Goal: Task Accomplishment & Management: Use online tool/utility

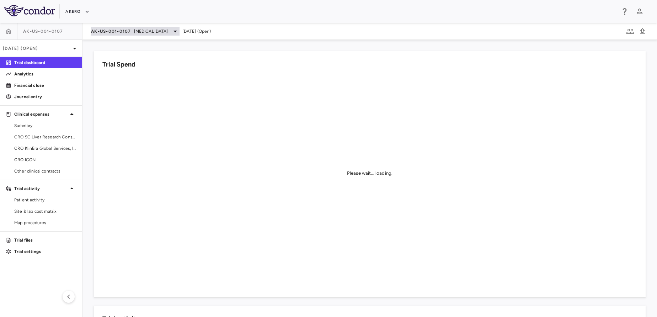
click at [130, 33] on span "AK-US-001-0107" at bounding box center [111, 31] width 40 height 6
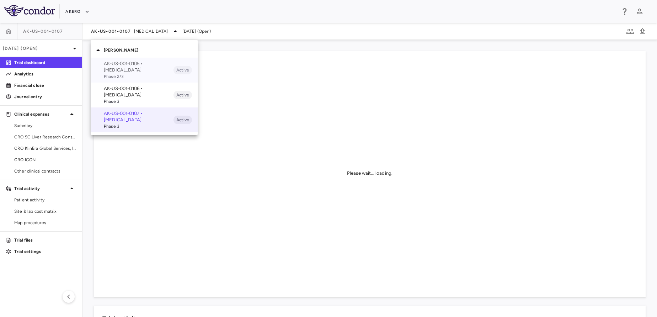
click at [128, 60] on div "AK-US-001-0105 • [MEDICAL_DATA] Phase 2/3 Active" at bounding box center [144, 70] width 107 height 25
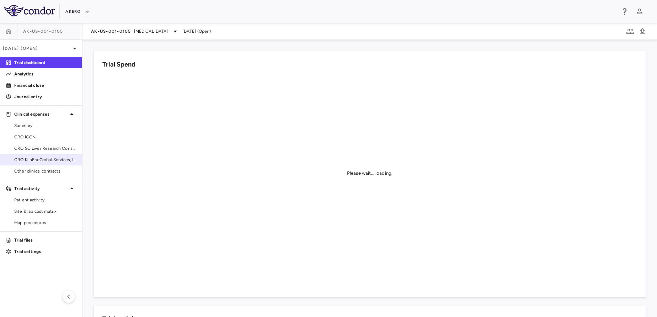
click at [43, 158] on span "CRO KlinEra Global Services, Inc" at bounding box center [45, 159] width 62 height 6
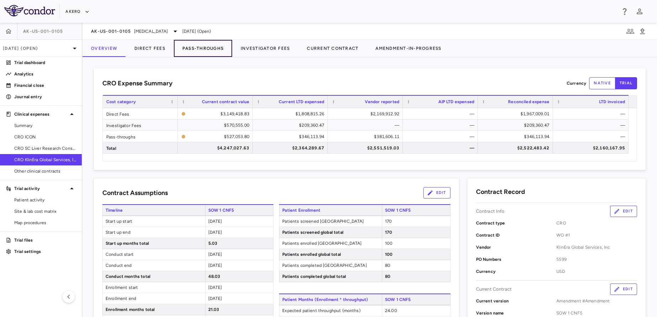
click at [206, 45] on button "Pass-Throughs" at bounding box center [203, 48] width 58 height 17
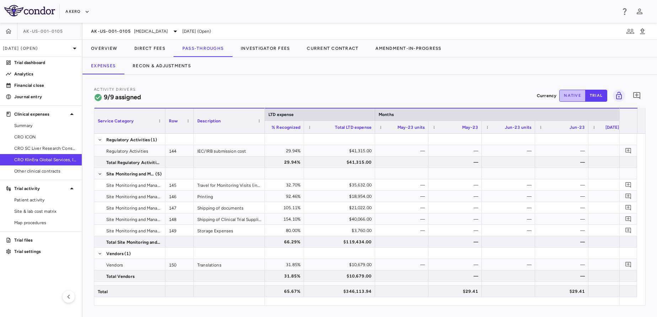
click at [572, 95] on button "native" at bounding box center [572, 96] width 26 height 12
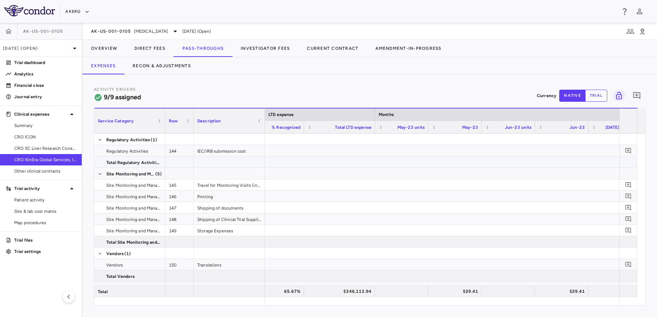
scroll to position [0, 1869]
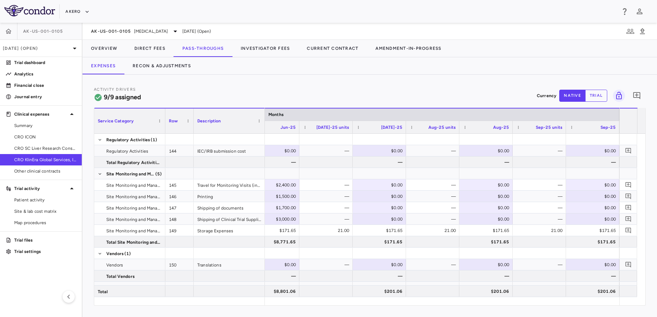
type button "native"
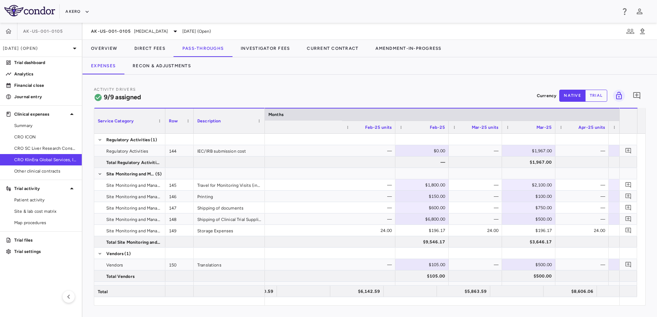
scroll to position [0, 3211]
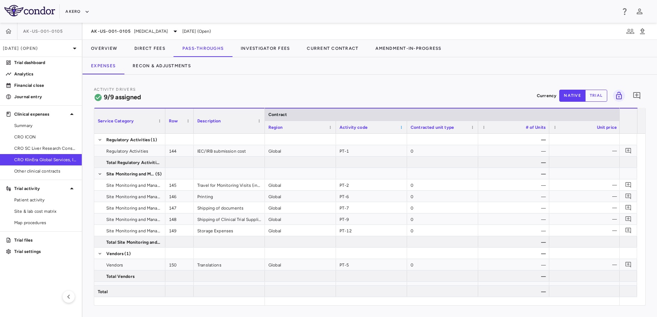
click at [400, 128] on span at bounding box center [401, 127] width 4 height 4
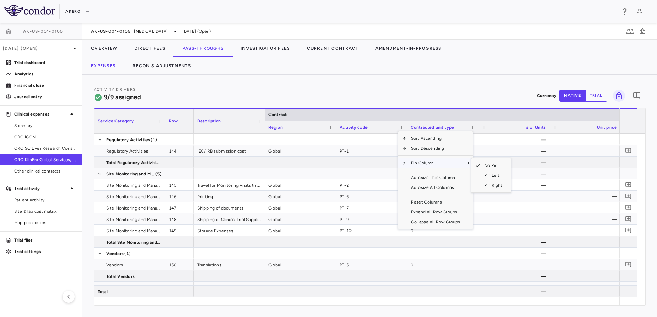
click at [421, 165] on span "Pin Column" at bounding box center [436, 163] width 58 height 10
click at [488, 175] on span "Pin Left" at bounding box center [493, 175] width 27 height 10
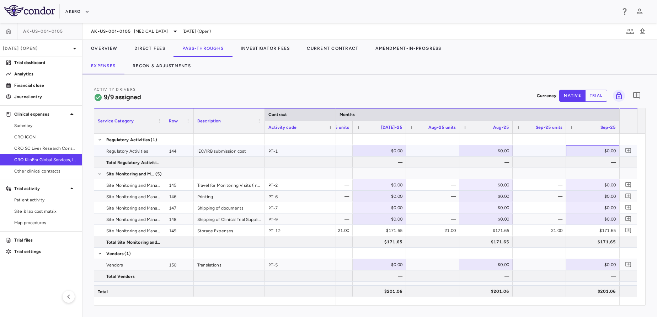
click at [590, 151] on div "$0.00" at bounding box center [593, 150] width 43 height 11
click at [590, 151] on input "number" at bounding box center [598, 151] width 42 height 12
type input "****"
click at [579, 192] on div "$0.00" at bounding box center [593, 196] width 43 height 11
click at [597, 187] on div "$0.00" at bounding box center [593, 184] width 43 height 11
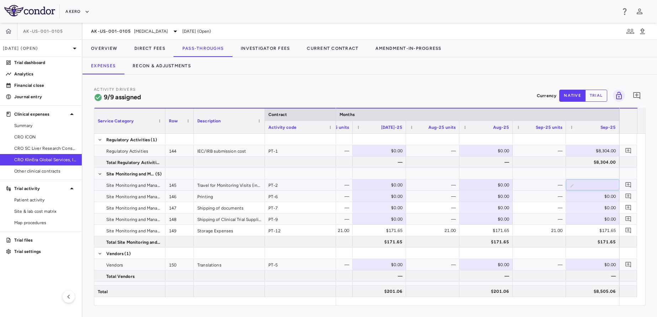
click at [597, 187] on input "number" at bounding box center [598, 185] width 42 height 12
type input "*****"
click at [587, 198] on div "$0.00" at bounding box center [593, 196] width 43 height 11
click at [587, 198] on input "number" at bounding box center [598, 197] width 42 height 12
type input "****"
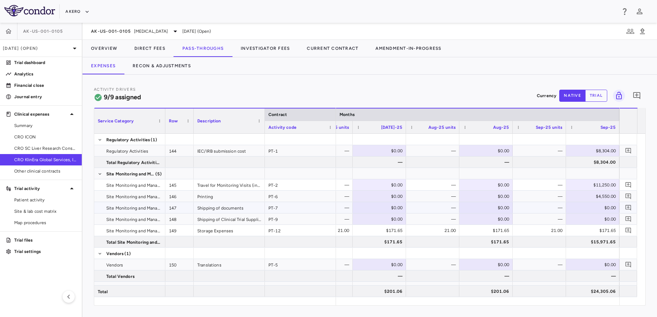
click at [590, 204] on div "$0.00" at bounding box center [593, 207] width 43 height 11
click at [590, 204] on input "number" at bounding box center [598, 208] width 42 height 12
type input "****"
click at [592, 223] on div "$0.00" at bounding box center [593, 218] width 43 height 11
click at [592, 223] on input "number" at bounding box center [598, 220] width 42 height 12
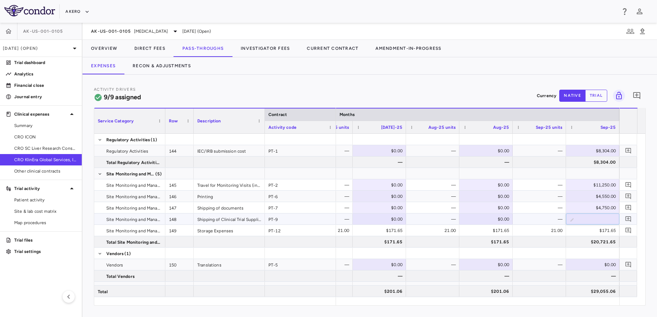
type input "****"
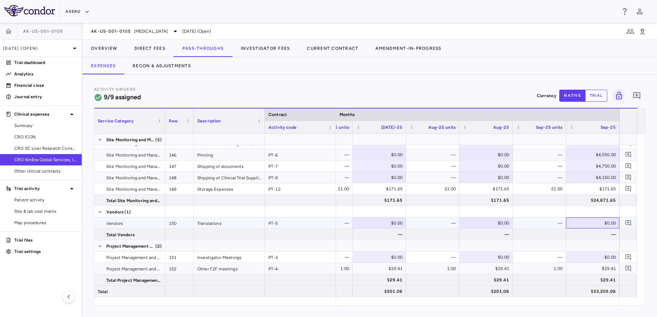
click at [594, 220] on div "$0.00" at bounding box center [593, 222] width 43 height 11
click at [594, 220] on input "number" at bounding box center [598, 224] width 42 height 12
type input "****"
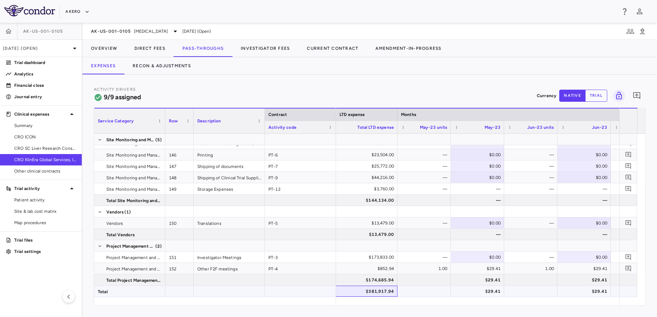
click at [375, 289] on div "$381,917.94" at bounding box center [363, 290] width 61 height 11
click at [158, 68] on button "Recon & Adjustments" at bounding box center [161, 65] width 75 height 17
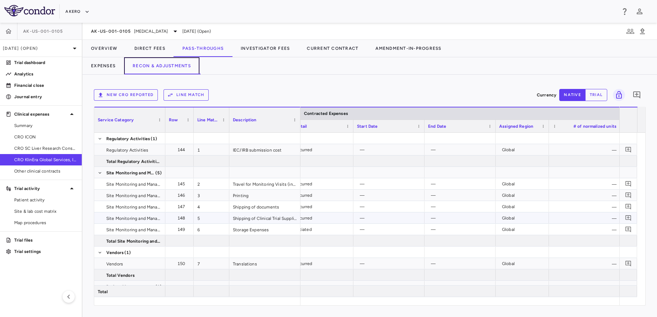
scroll to position [0, 756]
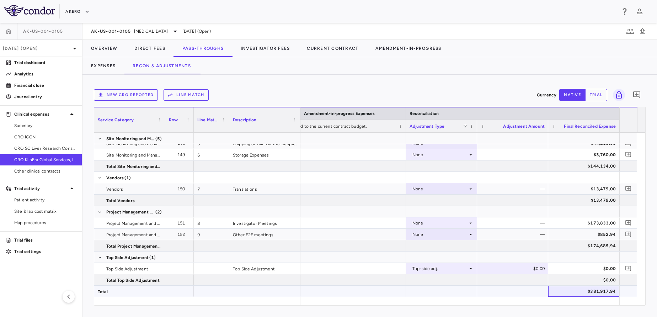
click at [580, 292] on div "$381,917.94" at bounding box center [584, 290] width 61 height 11
click at [156, 51] on button "Direct Fees" at bounding box center [150, 48] width 48 height 17
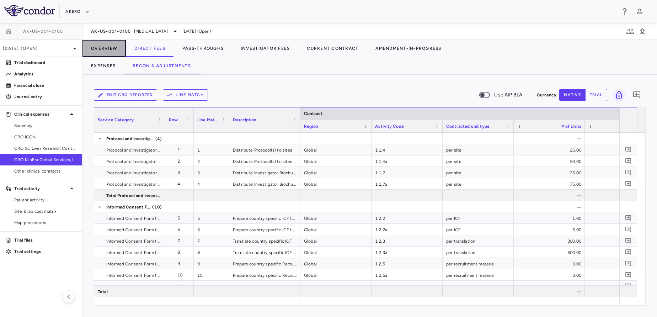
click at [97, 50] on button "Overview" at bounding box center [103, 48] width 43 height 17
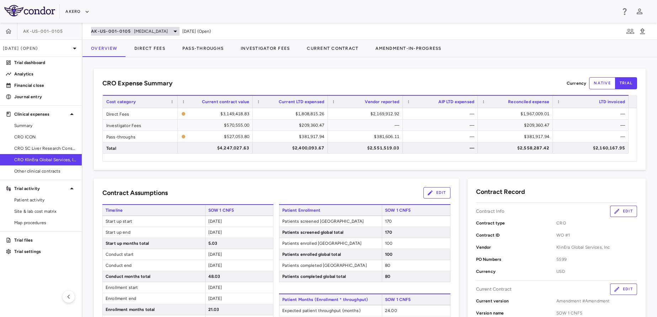
click at [144, 33] on span "[MEDICAL_DATA]" at bounding box center [151, 31] width 34 height 6
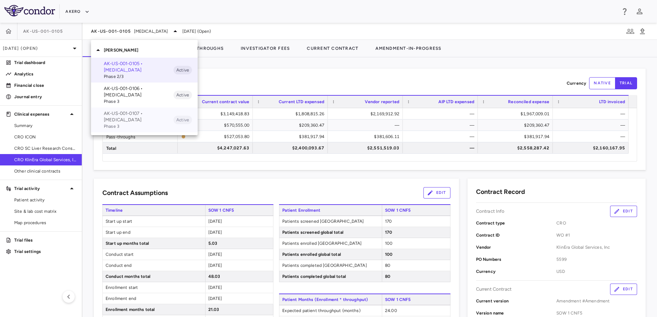
click at [153, 115] on p "AK-US-001-0107 • [MEDICAL_DATA]" at bounding box center [139, 116] width 70 height 13
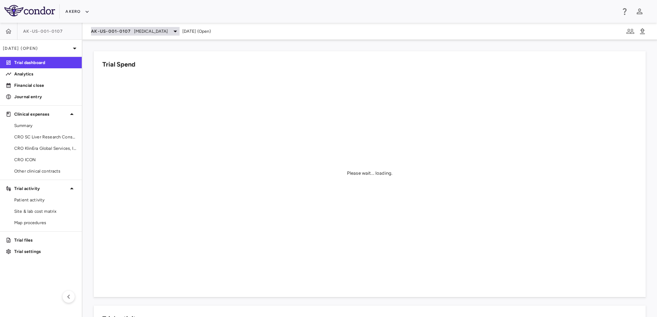
click at [145, 30] on span "[MEDICAL_DATA]" at bounding box center [151, 31] width 34 height 6
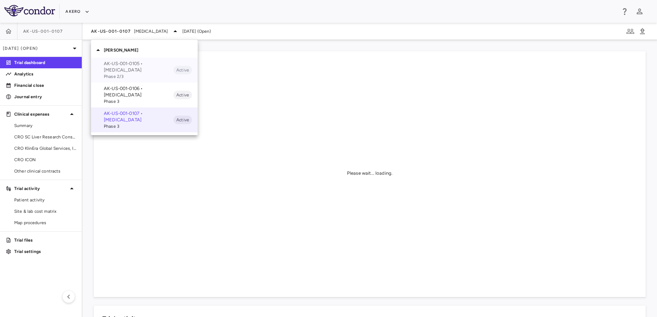
click at [162, 68] on p "AK-US-001-0105 • [MEDICAL_DATA]" at bounding box center [139, 66] width 70 height 13
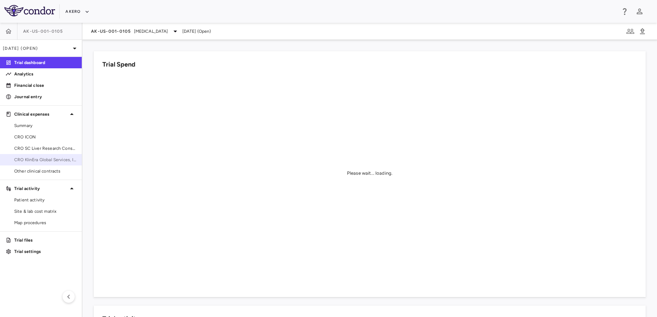
click at [21, 156] on span "CRO KlinEra Global Services, Inc" at bounding box center [45, 159] width 62 height 6
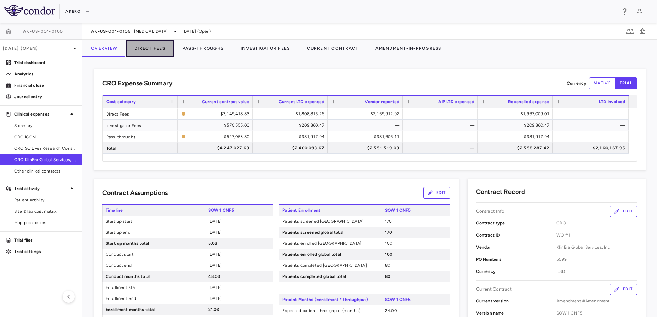
click at [172, 51] on button "Direct Fees" at bounding box center [150, 48] width 48 height 17
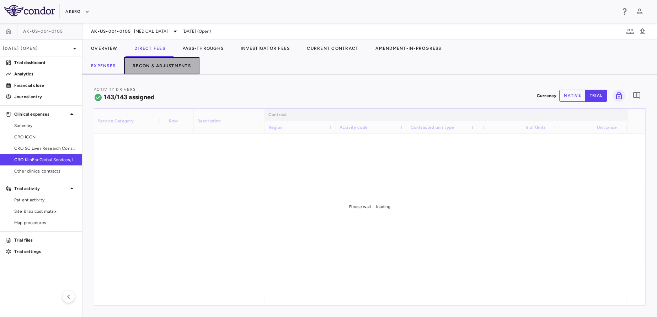
click at [182, 63] on button "Recon & Adjustments" at bounding box center [161, 65] width 75 height 17
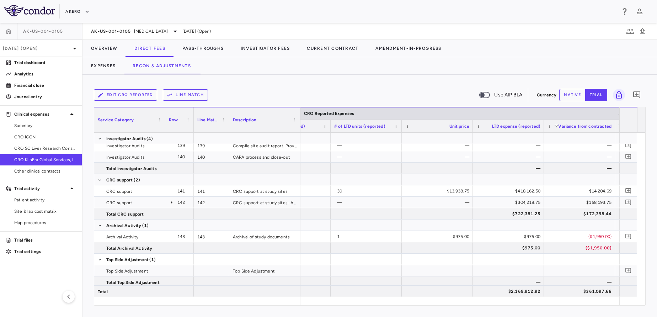
click at [149, 36] on div "AK-US-001-0105 [MEDICAL_DATA] [DATE] (Open)" at bounding box center [369, 31] width 574 height 17
click at [139, 33] on span "[MEDICAL_DATA]" at bounding box center [151, 31] width 34 height 6
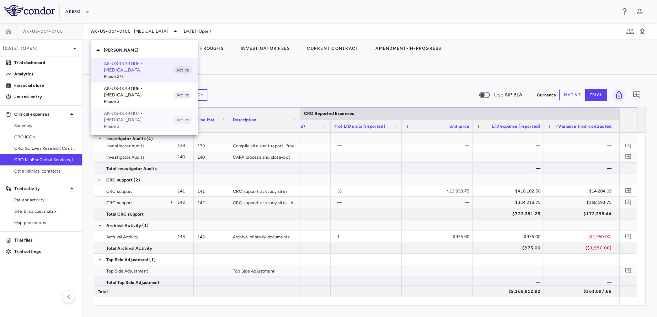
click at [127, 116] on p "AK-US-001-0107 • [MEDICAL_DATA]" at bounding box center [139, 116] width 70 height 13
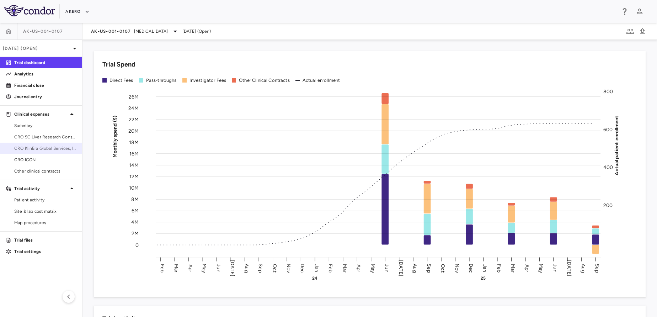
click at [34, 152] on link "CRO KlinEra Global Services, Inc." at bounding box center [41, 148] width 82 height 11
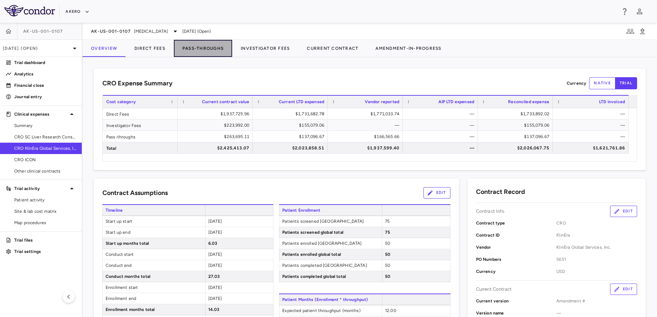
click at [202, 43] on button "Pass-Throughs" at bounding box center [203, 48] width 58 height 17
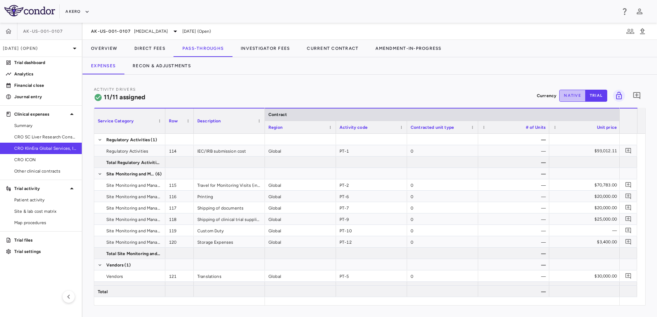
click at [575, 96] on button "native" at bounding box center [572, 96] width 26 height 12
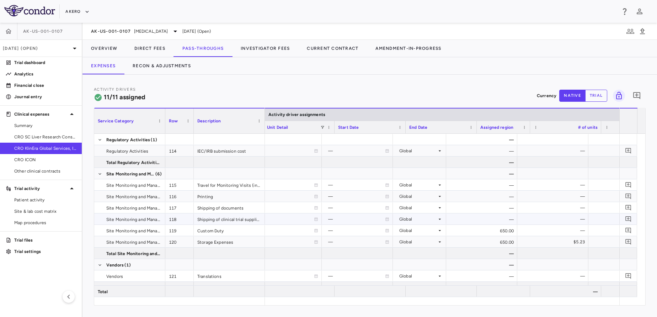
scroll to position [0, 625]
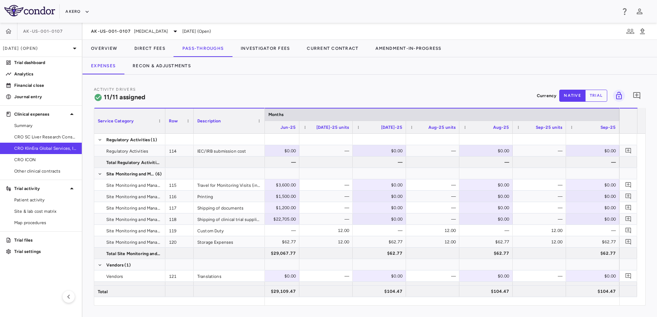
type button "native"
click at [604, 152] on div "$0.00" at bounding box center [593, 150] width 43 height 11
click at [604, 152] on input "number" at bounding box center [598, 151] width 42 height 12
type input "****"
click at [600, 185] on div "$0.00" at bounding box center [593, 184] width 43 height 11
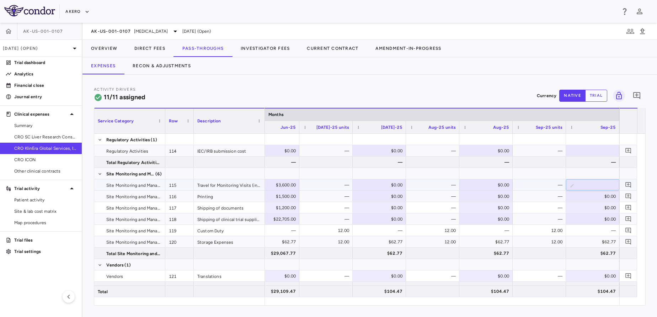
click at [600, 185] on input "number" at bounding box center [598, 185] width 42 height 12
type input "****"
click at [604, 196] on div "$0.00" at bounding box center [593, 196] width 43 height 11
click at [604, 196] on input "number" at bounding box center [598, 197] width 42 height 12
type input "****"
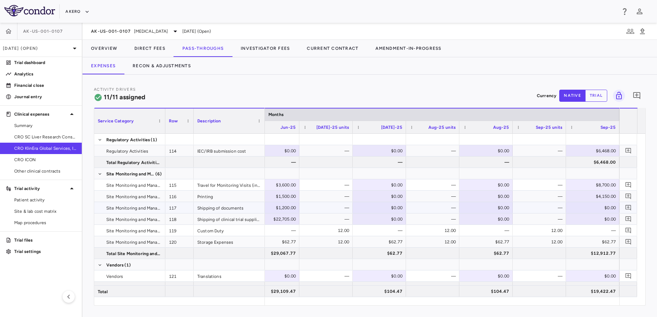
click at [604, 209] on div "$0.00" at bounding box center [593, 207] width 43 height 11
click at [604, 209] on input "number" at bounding box center [598, 208] width 42 height 12
type input "****"
click at [593, 216] on div "$0.00" at bounding box center [593, 218] width 43 height 11
type input "****"
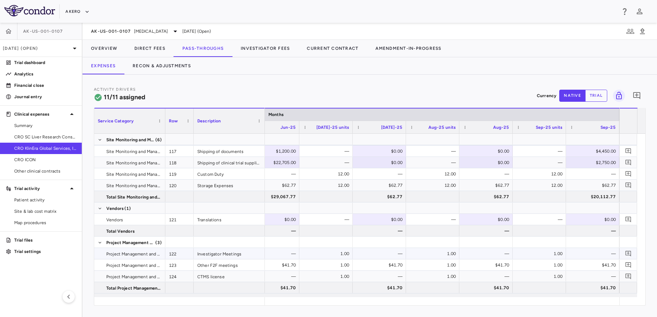
scroll to position [64, 0]
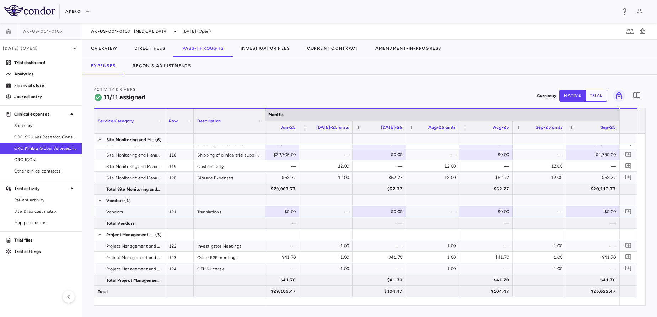
click at [593, 212] on div "$0.00" at bounding box center [593, 211] width 43 height 11
click at [593, 212] on input "number" at bounding box center [598, 212] width 42 height 12
type input "****"
click at [111, 45] on button "Overview" at bounding box center [103, 48] width 43 height 17
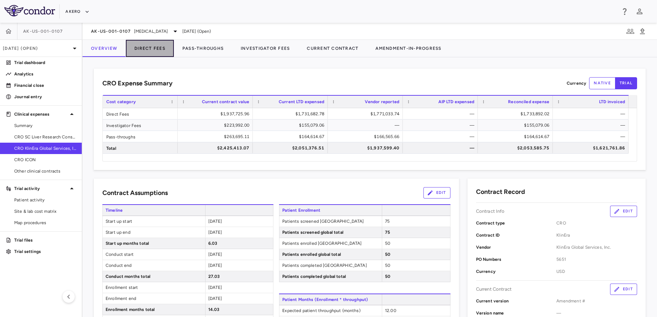
click at [166, 46] on button "Direct Fees" at bounding box center [150, 48] width 48 height 17
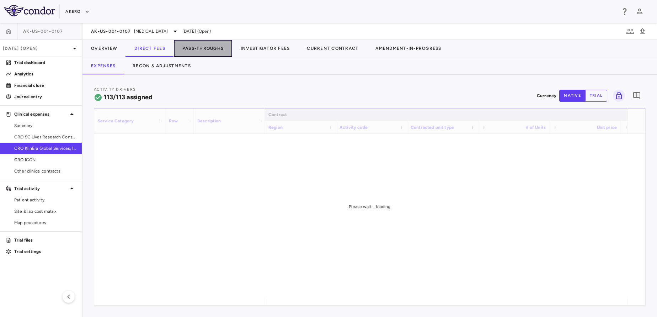
click at [213, 45] on button "Pass-Throughs" at bounding box center [203, 48] width 58 height 17
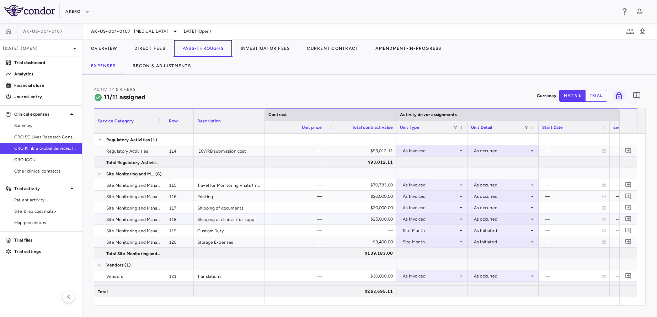
scroll to position [0, 300]
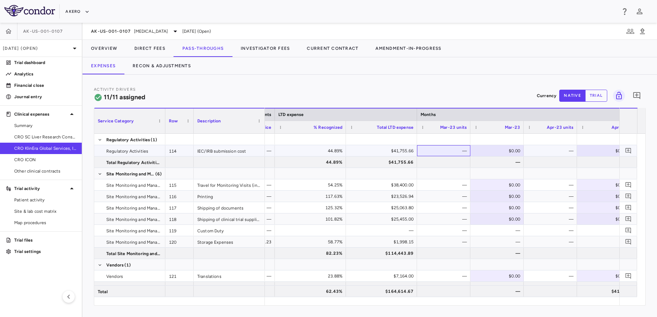
click at [434, 152] on div "—" at bounding box center [444, 150] width 43 height 11
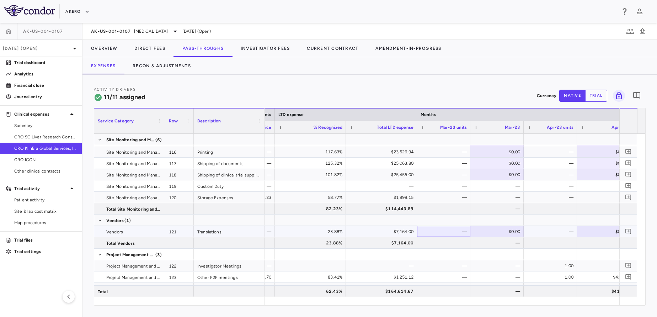
click at [446, 230] on div "—" at bounding box center [444, 231] width 43 height 11
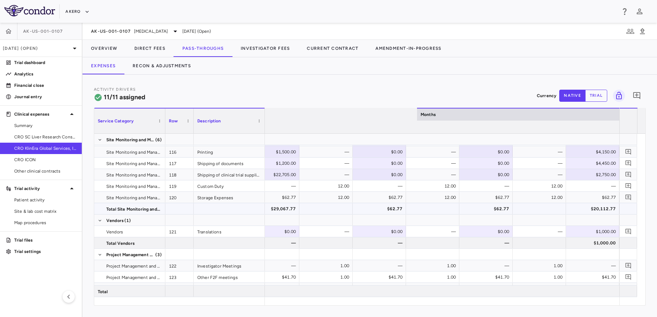
scroll to position [0, 4000]
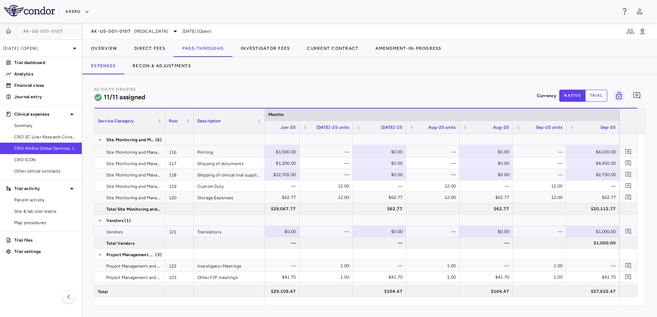
click at [602, 231] on div "$1,000.00" at bounding box center [593, 231] width 43 height 11
click at [602, 231] on input "****" at bounding box center [598, 232] width 42 height 12
type input "****"
click at [241, 230] on div "Translations" at bounding box center [229, 231] width 71 height 11
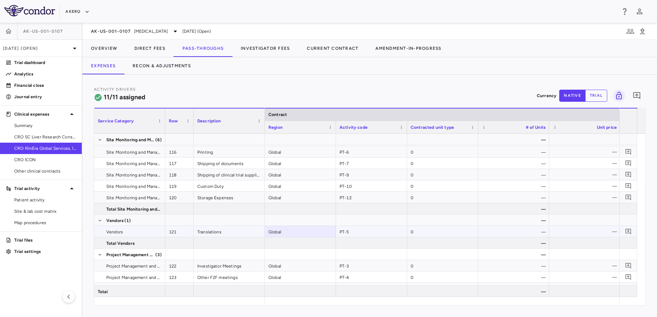
scroll to position [0, 72]
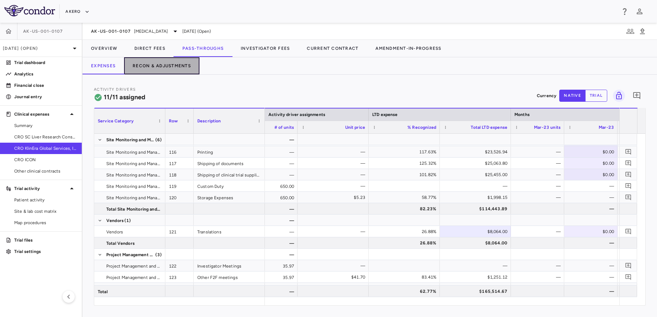
click at [154, 61] on button "Recon & Adjustments" at bounding box center [161, 65] width 75 height 17
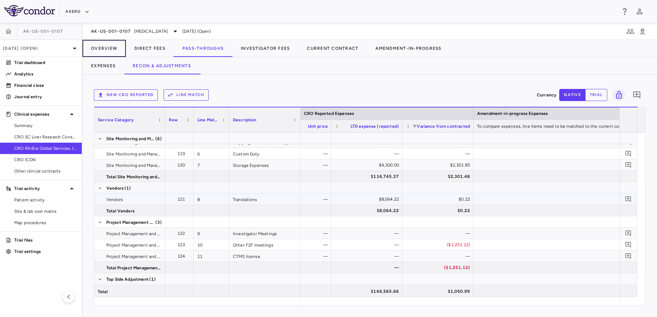
drag, startPoint x: 106, startPoint y: 53, endPoint x: 361, endPoint y: 227, distance: 308.7
click at [361, 227] on div "AK-US-001-0107 [MEDICAL_DATA] [DATE] (Open) Overview Direct Fees Pass-Throughs …" at bounding box center [369, 170] width 574 height 294
click at [90, 49] on button "Overview" at bounding box center [103, 48] width 43 height 17
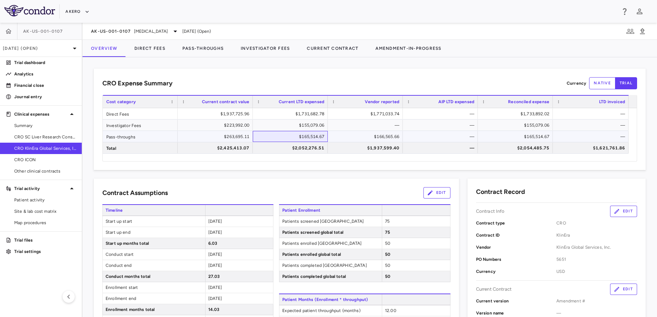
click at [277, 134] on div "$165,514.67" at bounding box center [291, 136] width 65 height 11
